Goal: Task Accomplishment & Management: Manage account settings

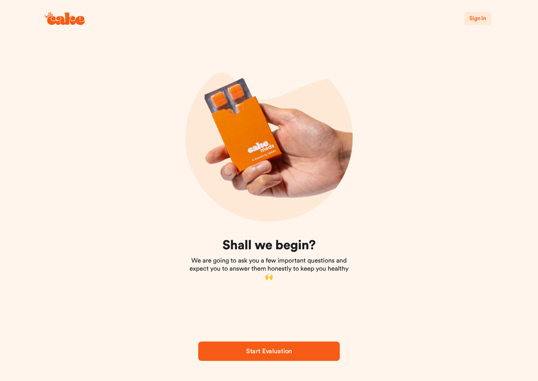
click at [475, 19] on span "Sign In" at bounding box center [477, 19] width 17 height 6
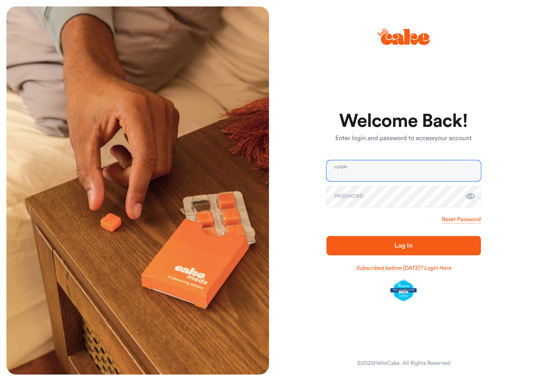
type input "**********"
click at [387, 241] on span "Log In" at bounding box center [403, 246] width 129 height 10
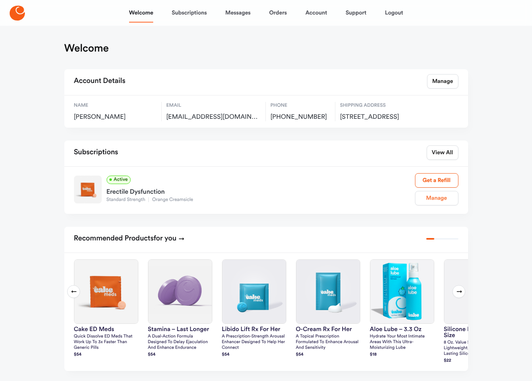
click at [441, 204] on link "Manage" at bounding box center [436, 198] width 43 height 14
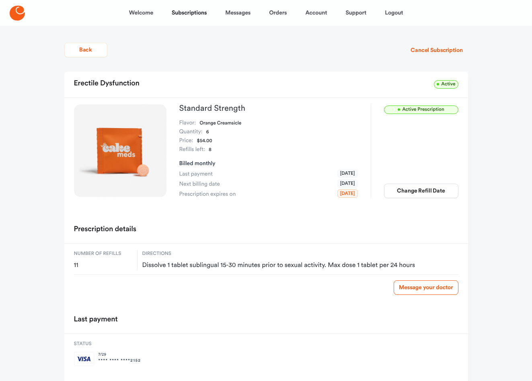
scroll to position [2, 0]
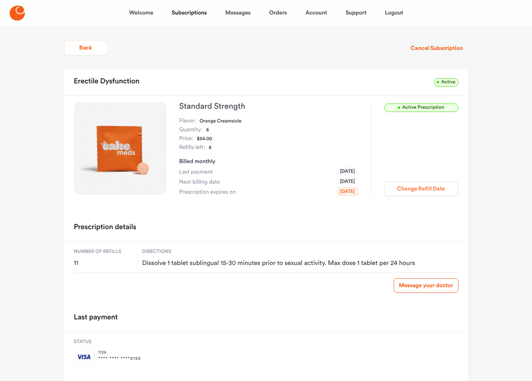
click at [401, 187] on button "Change Refill Date" at bounding box center [421, 188] width 74 height 14
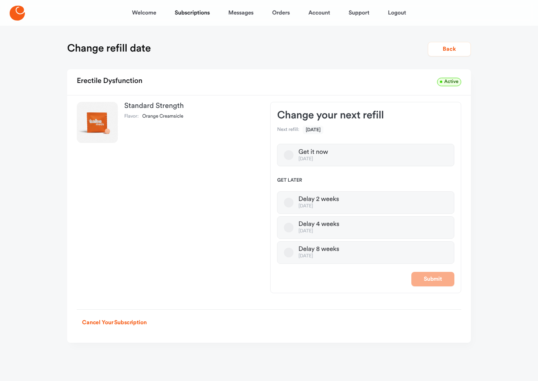
click at [288, 204] on button "Delay 2 weeks [DATE]" at bounding box center [289, 202] width 10 height 10
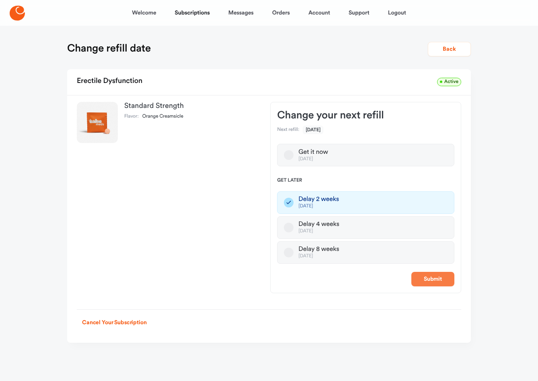
click at [434, 278] on button "Submit" at bounding box center [432, 279] width 43 height 14
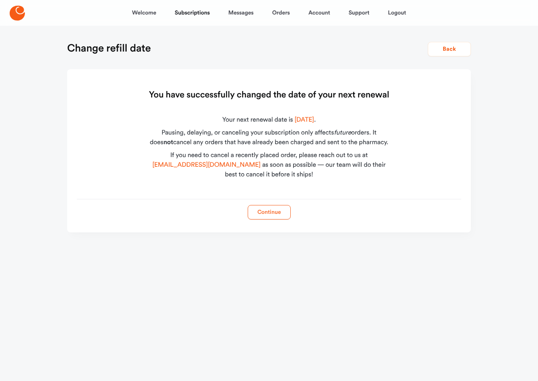
click at [267, 214] on button "Continue" at bounding box center [269, 212] width 43 height 14
